Goal: Information Seeking & Learning: Learn about a topic

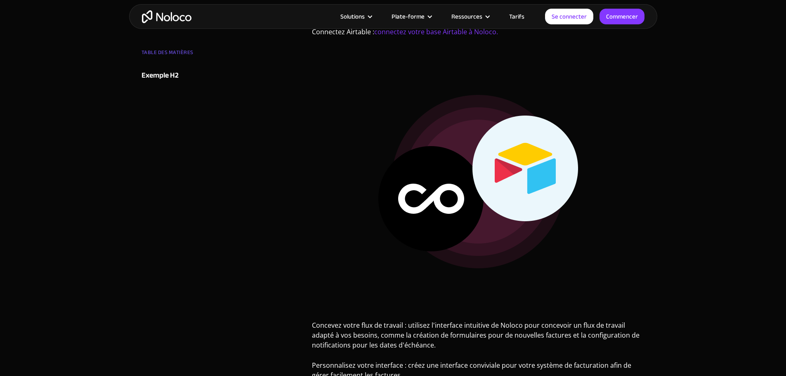
scroll to position [865, 0]
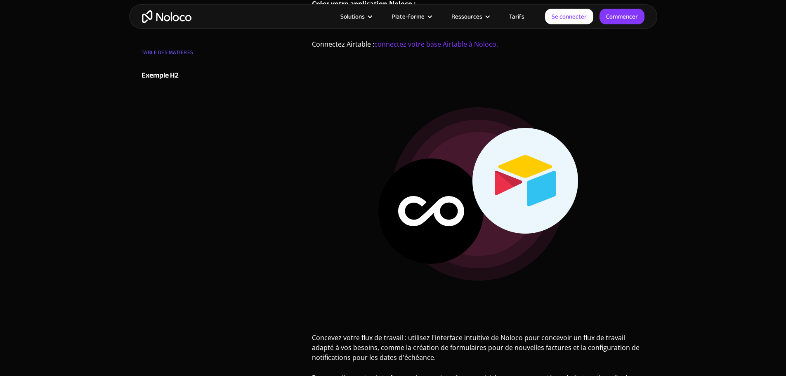
drag, startPoint x: 786, startPoint y: 93, endPoint x: 787, endPoint y: 69, distance: 23.6
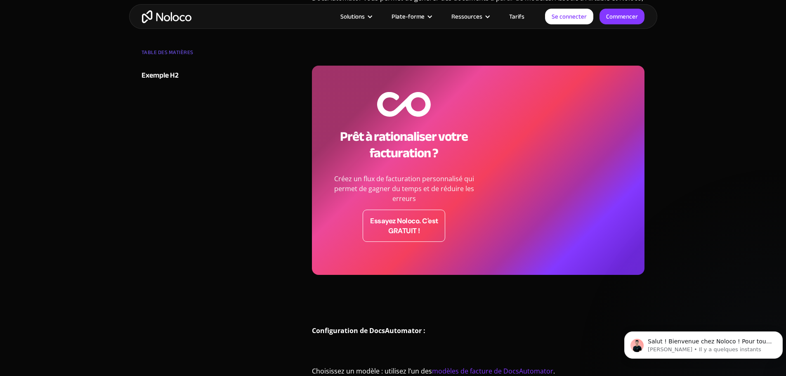
scroll to position [0, 0]
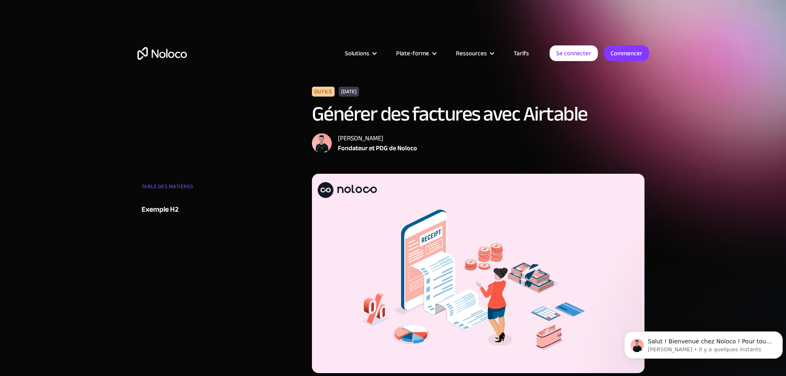
click at [522, 54] on font "Tarifs" at bounding box center [521, 53] width 15 height 12
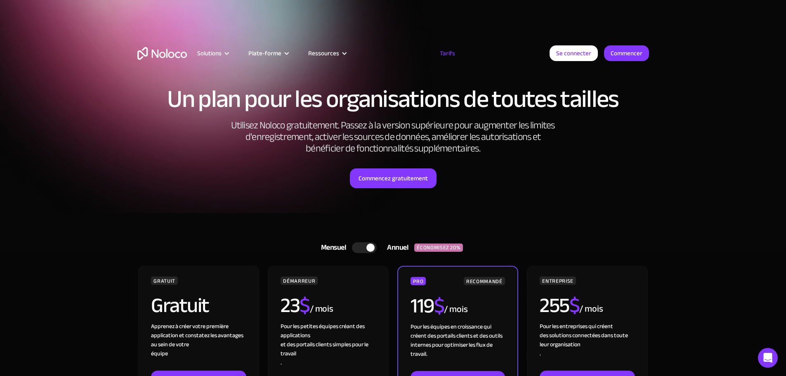
click at [166, 52] on img "maison" at bounding box center [162, 53] width 50 height 13
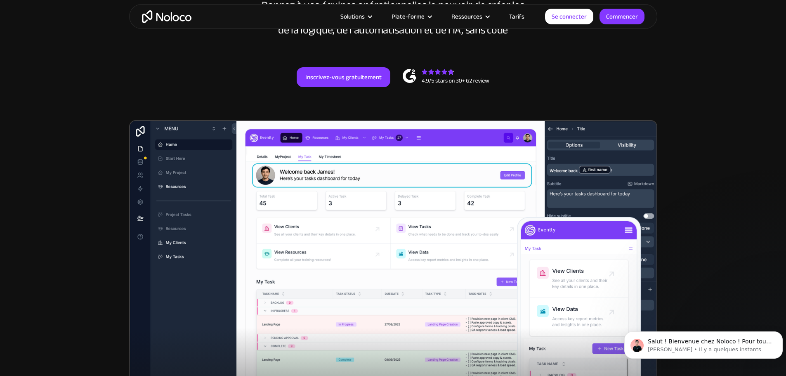
scroll to position [124, 0]
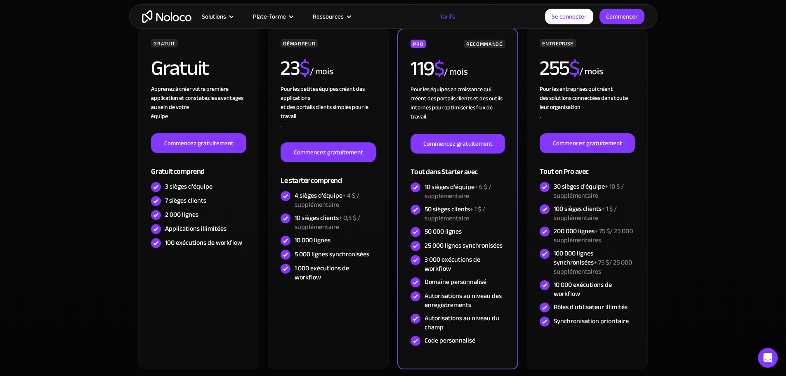
scroll to position [206, 0]
